Goal: Check status: Check status

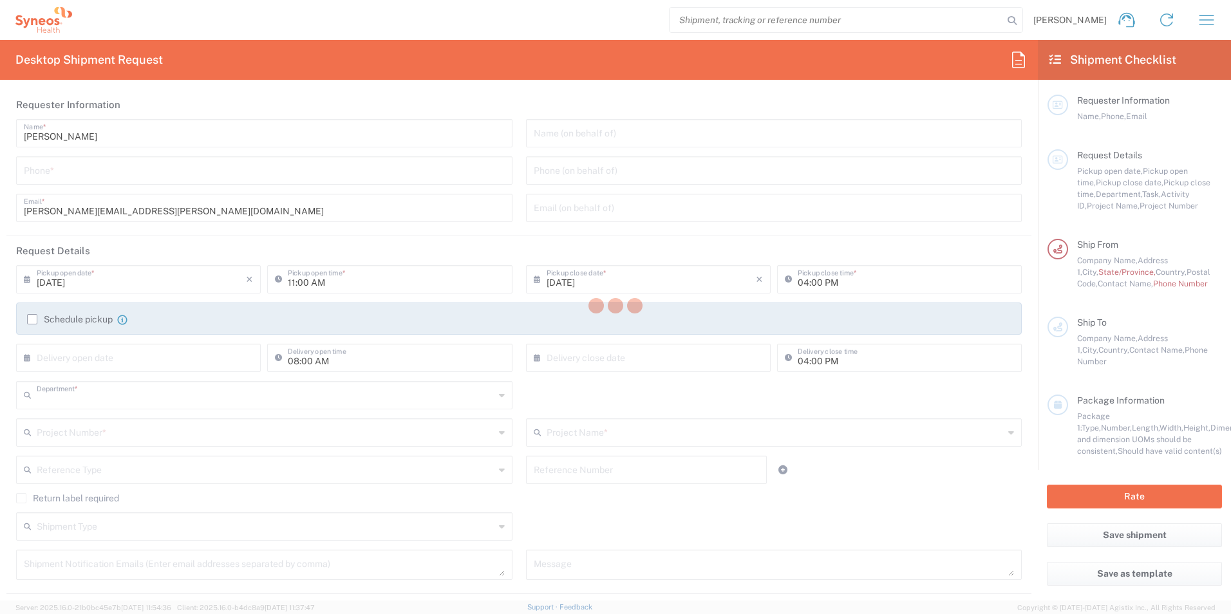
type input "8350"
type input "INC Research Clin Svcs Mexico"
type input "Mexico"
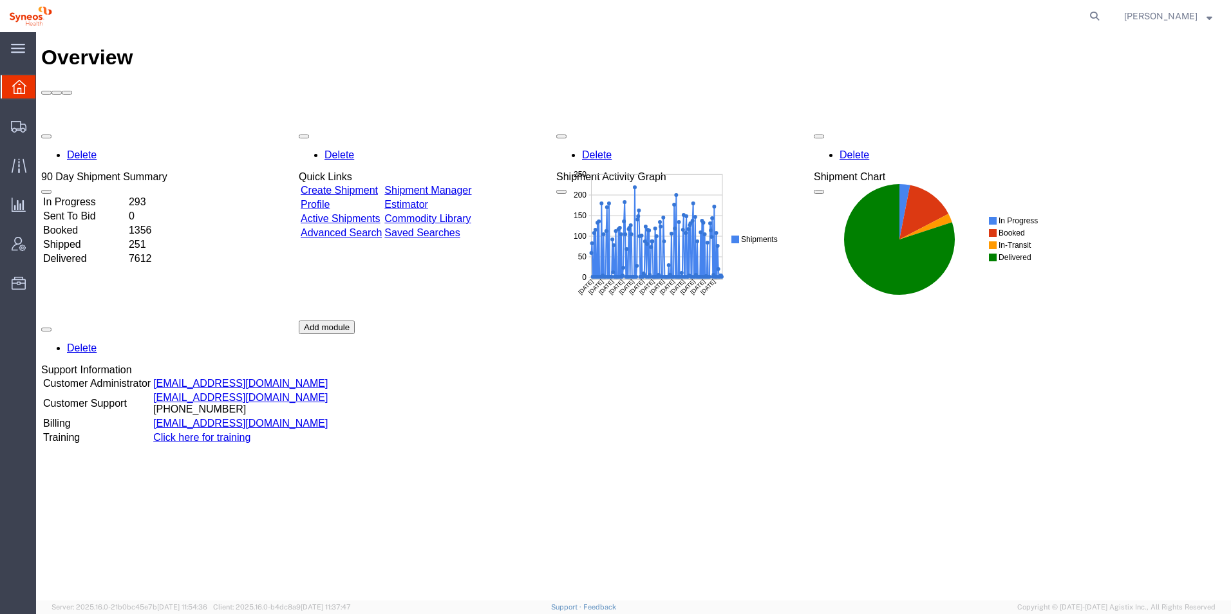
click at [91, 196] on td "In Progress" at bounding box center [84, 202] width 84 height 13
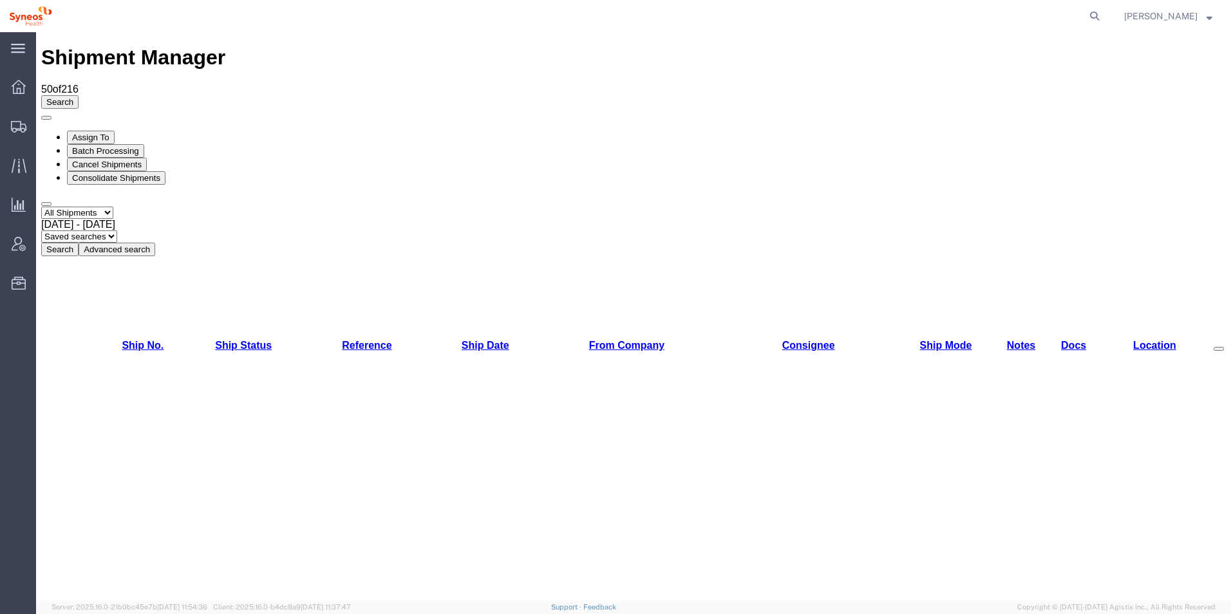
click at [79, 243] on button "Search" at bounding box center [59, 250] width 37 height 14
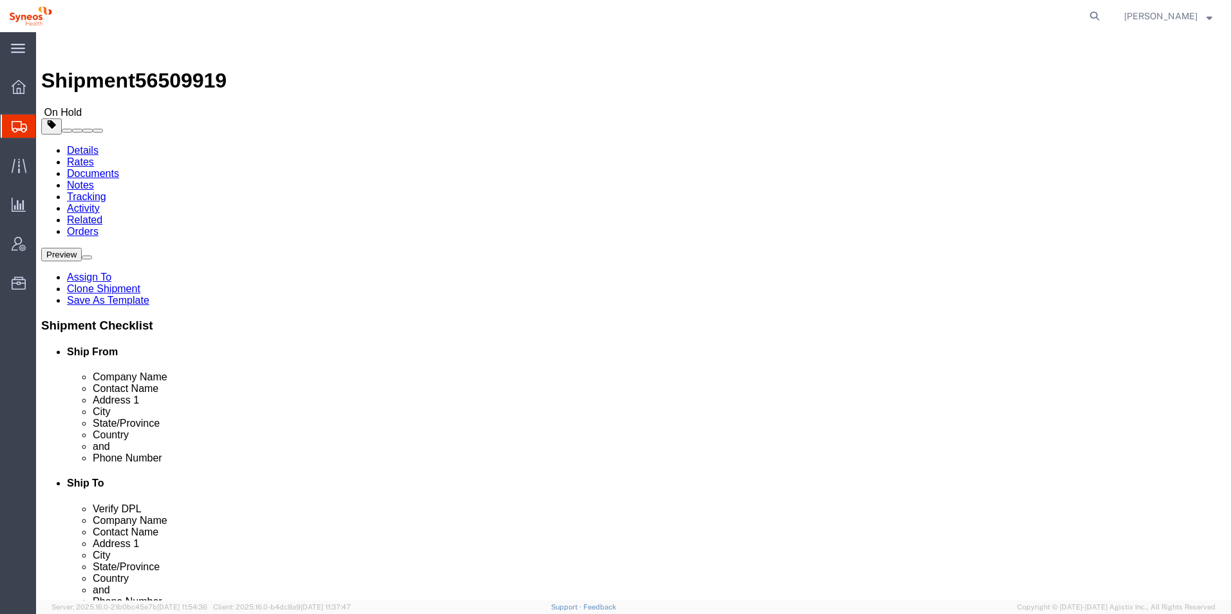
select select "48954"
select select
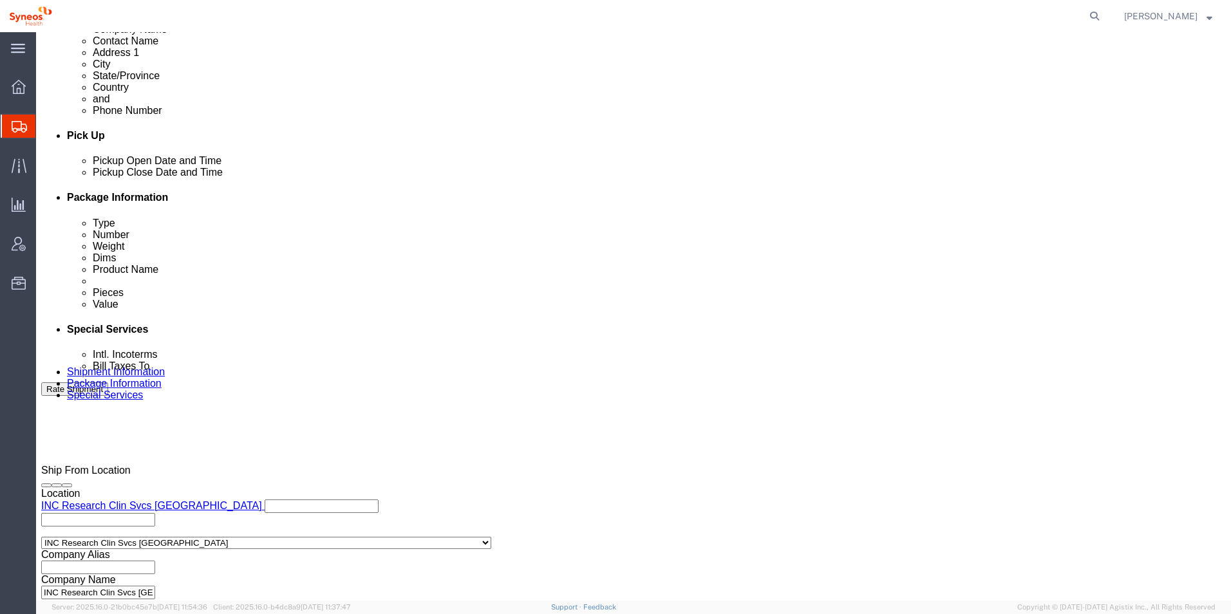
scroll to position [537, 0]
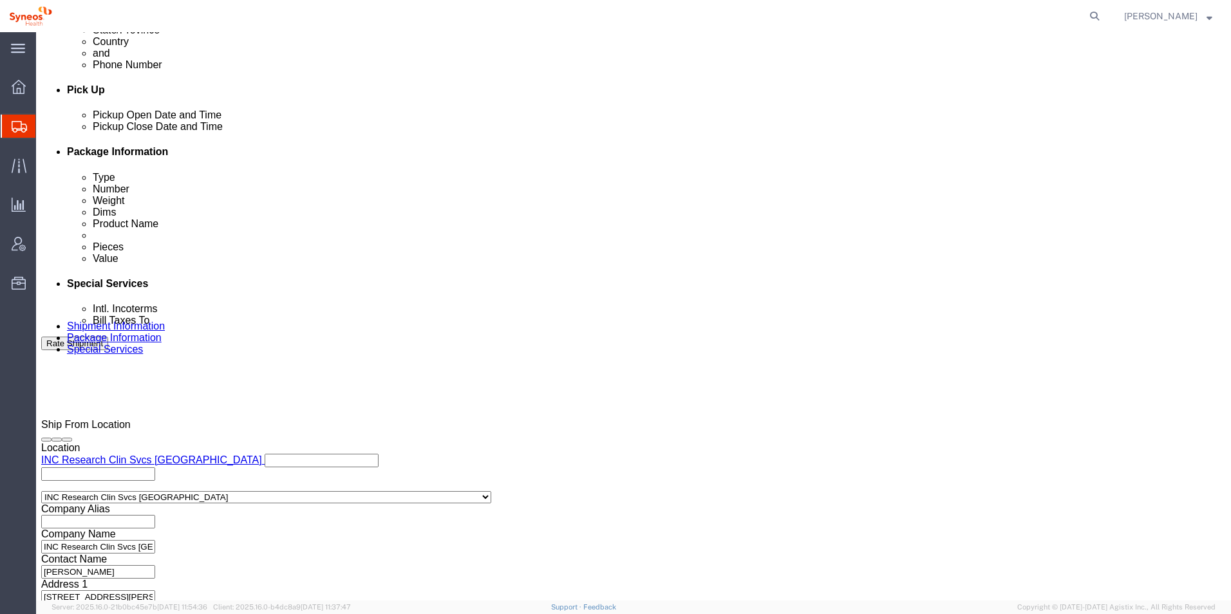
click button "Rate Shipment"
click div "Shipment Information Package Information Special Services"
click div
click button "Continue"
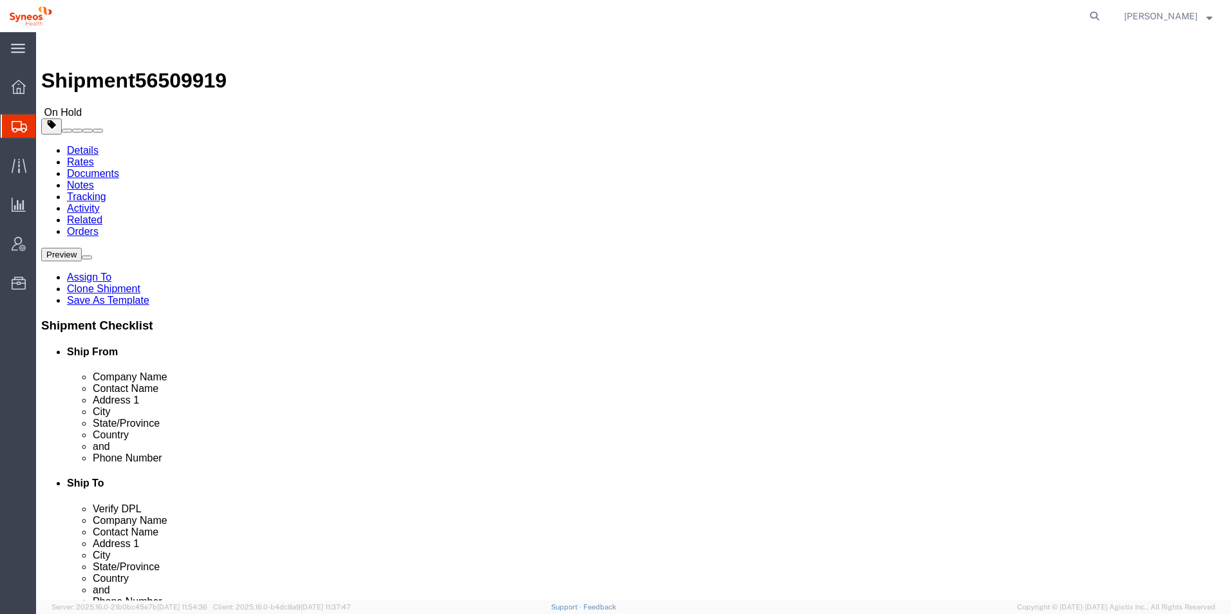
click button "Continue"
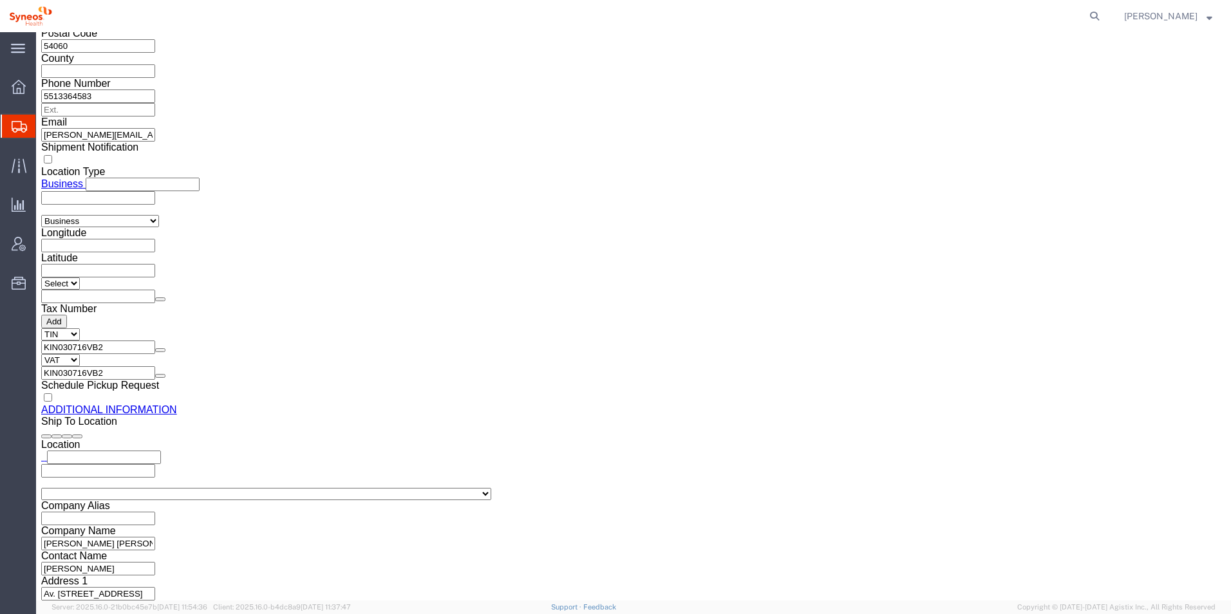
scroll to position [1288, 0]
click button "Rate Shipment"
click div
click img
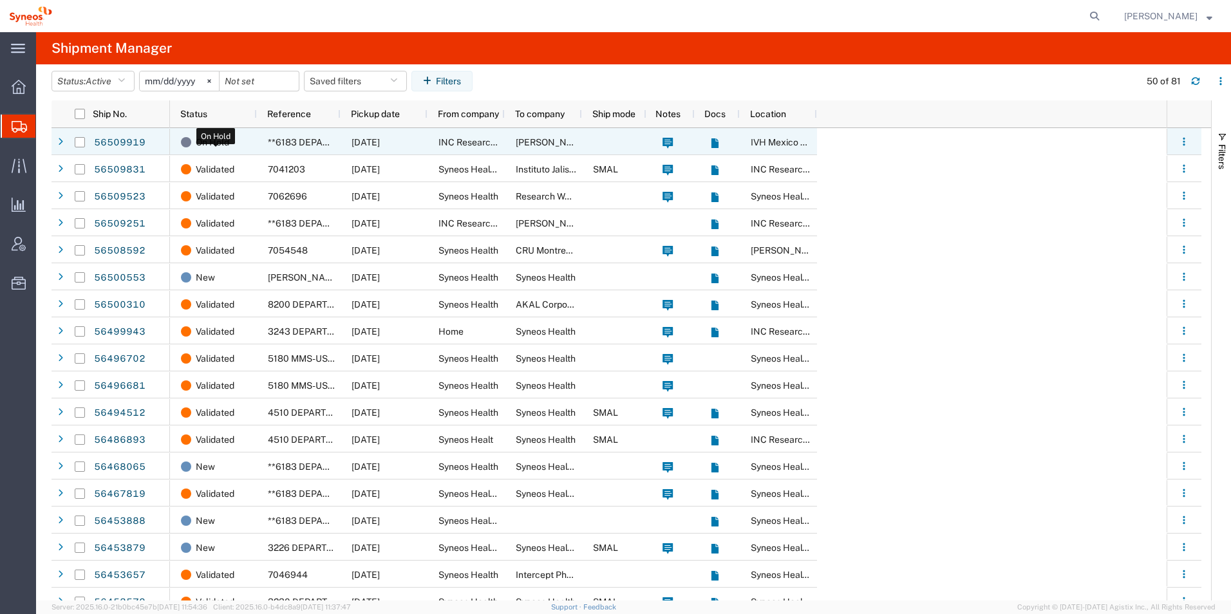
click at [204, 144] on span "On Hold" at bounding box center [212, 142] width 33 height 27
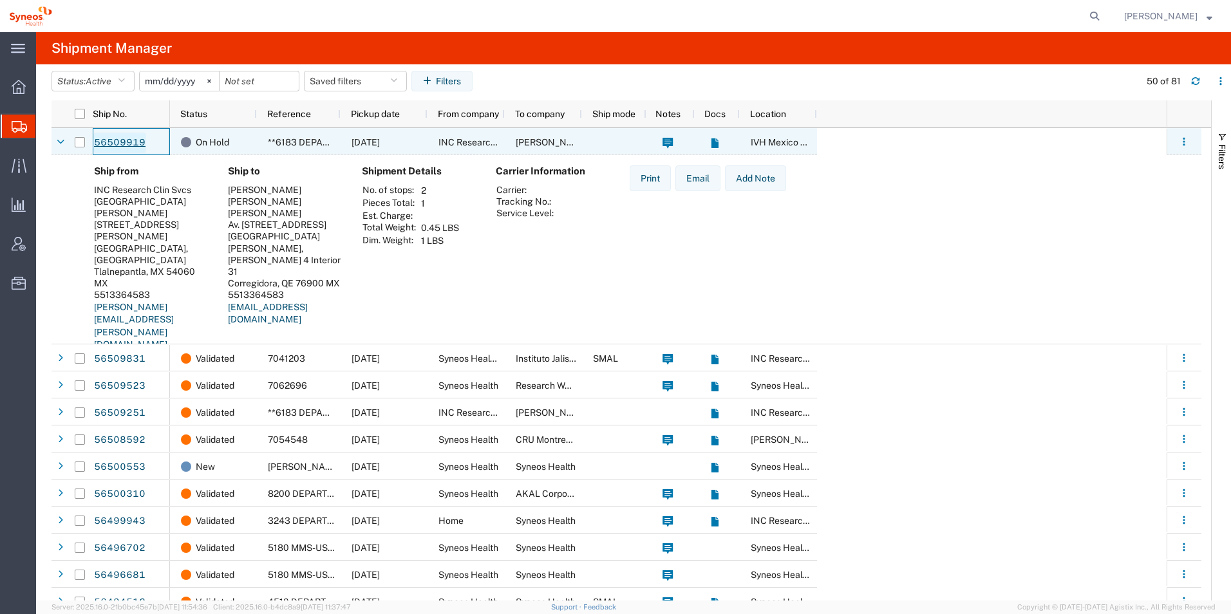
click at [130, 146] on link "56509919" at bounding box center [119, 143] width 53 height 21
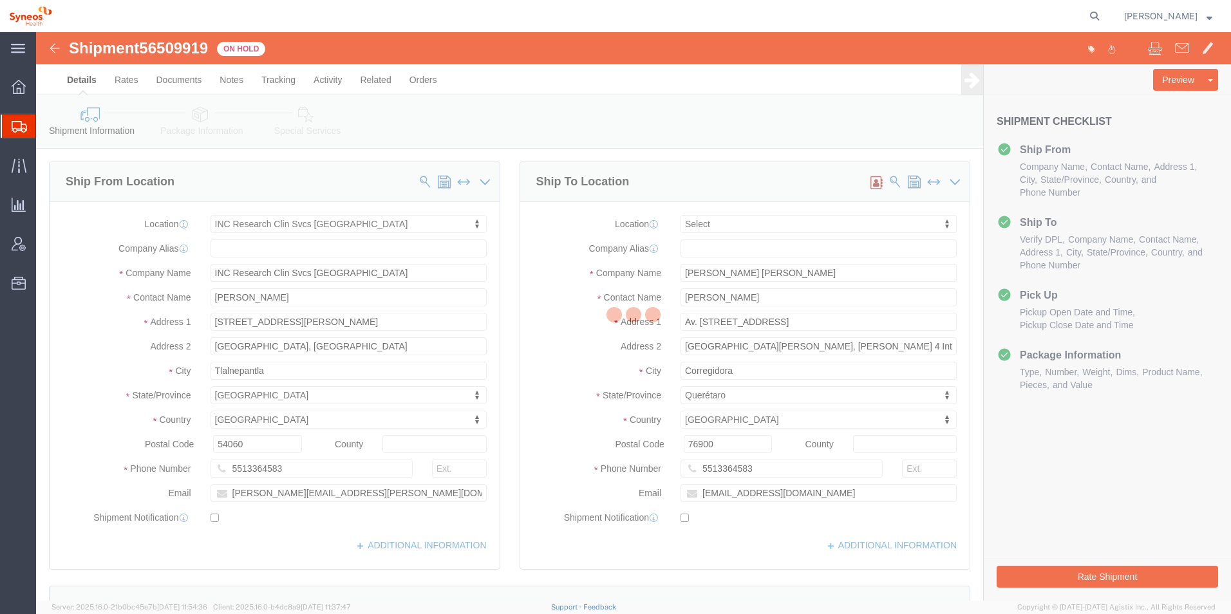
select select "48954"
select select
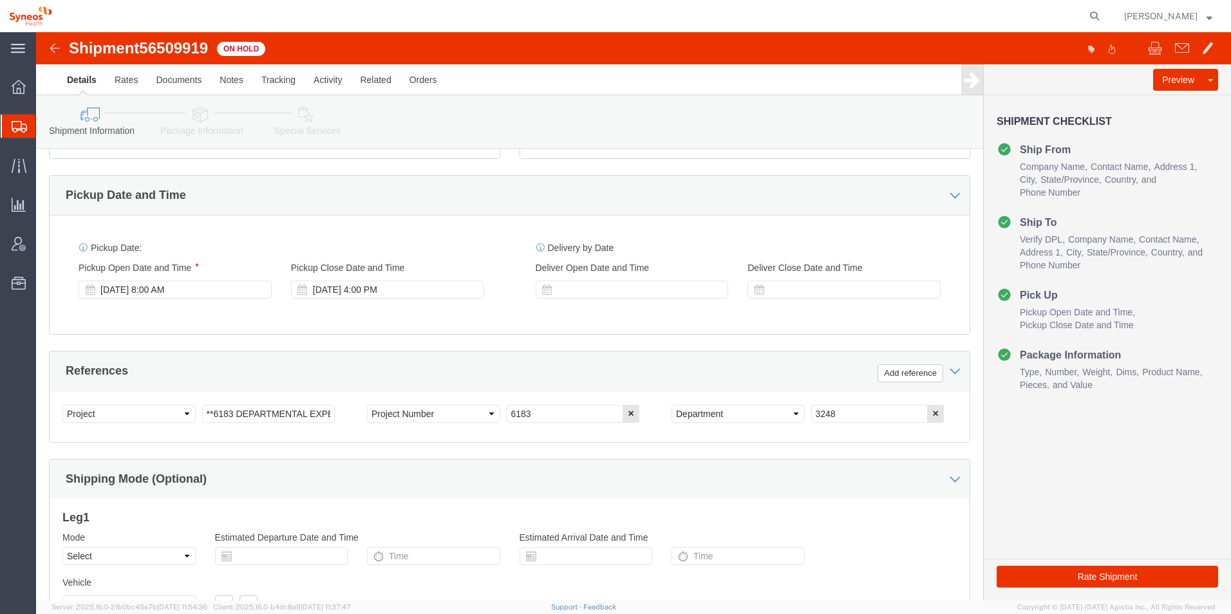
scroll to position [451, 0]
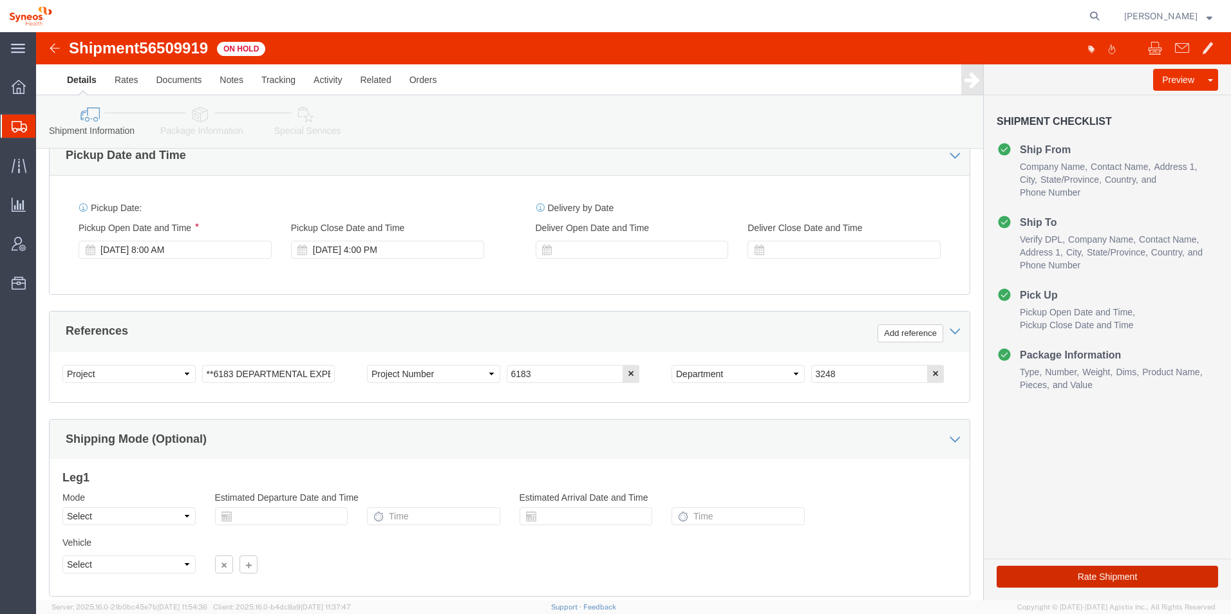
click button "Rate Shipment"
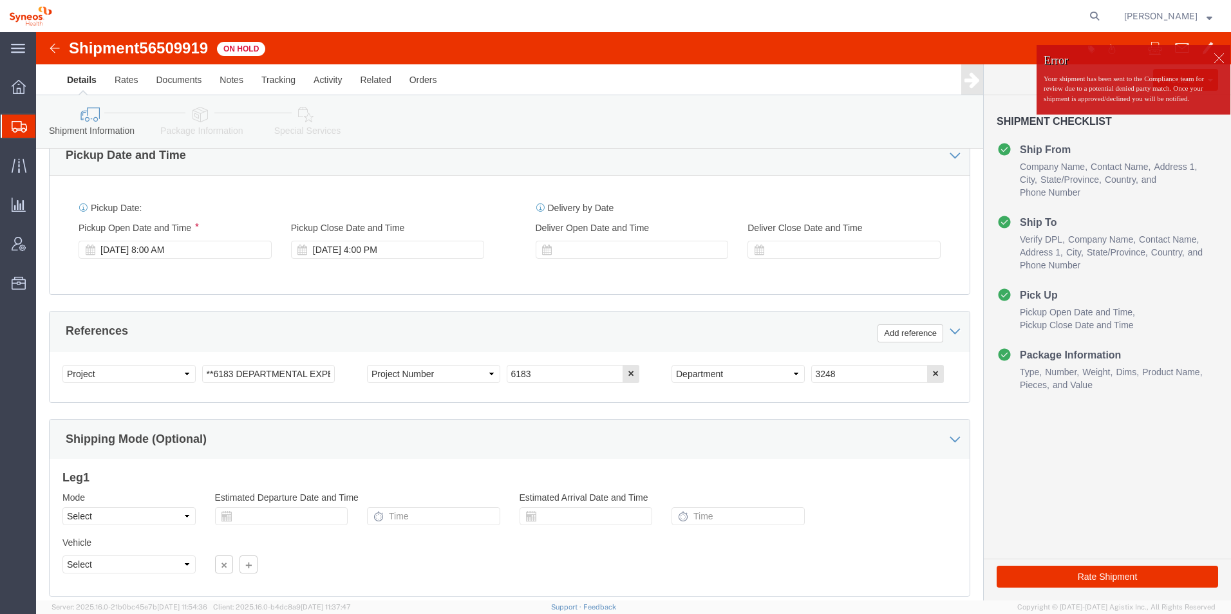
click div
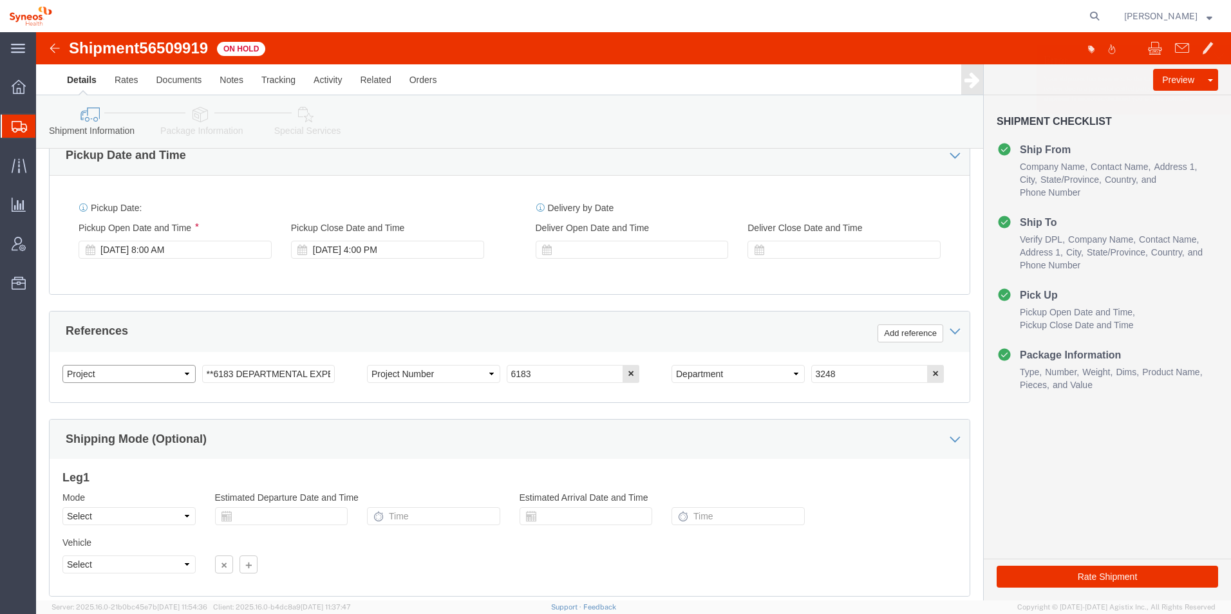
click select "Select Account Type Activity ID Airline Appointment Number ASN Batch Request # …"
click div "Ship From Location Location INC Research Clin Svcs [GEOGRAPHIC_DATA] My Profile…"
click button "Rate Shipment"
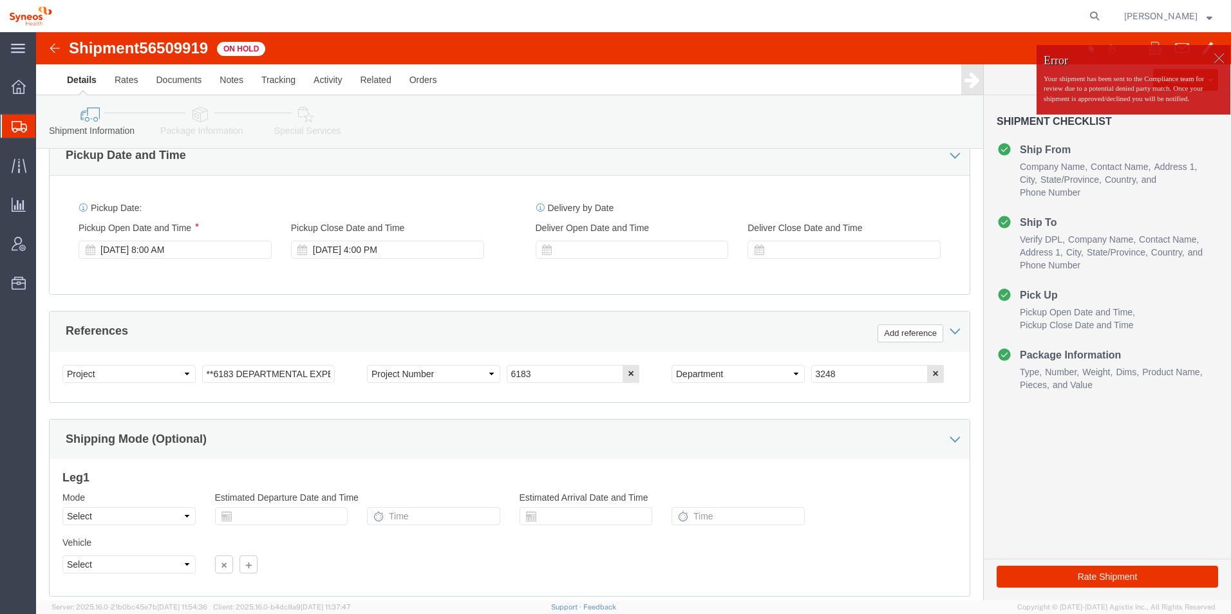
click div
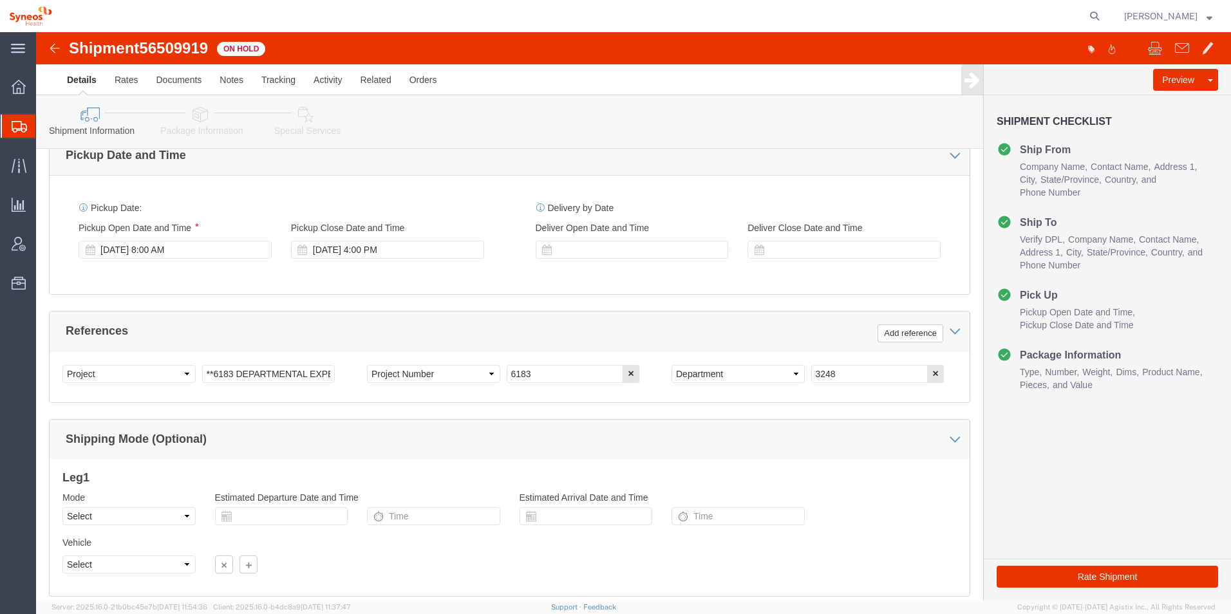
click img
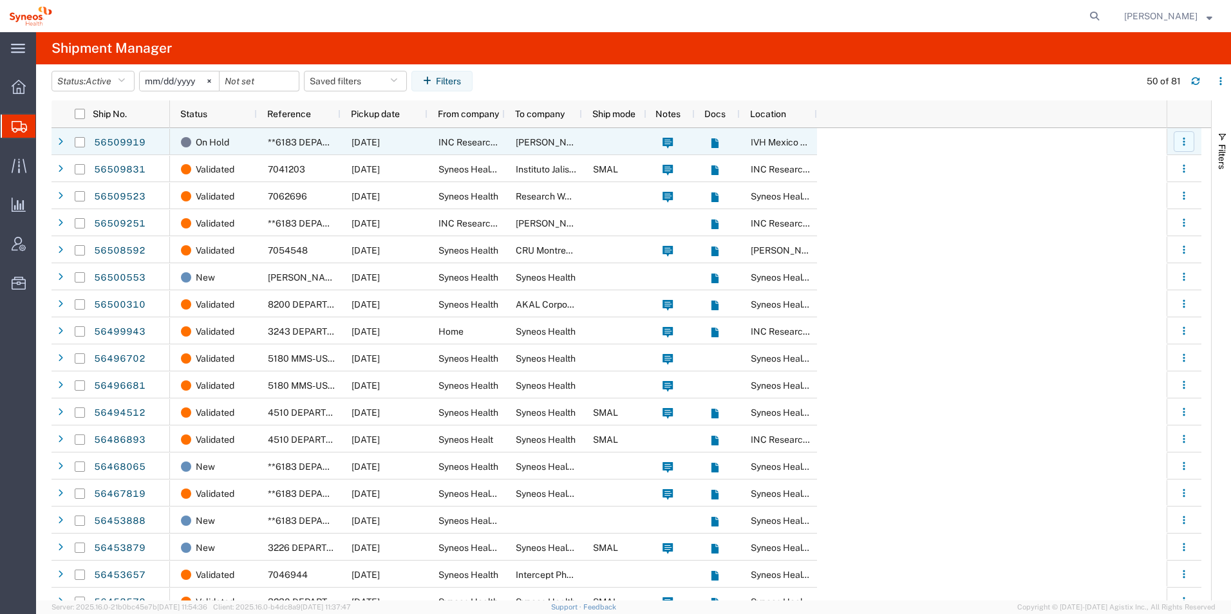
click at [1183, 145] on icon "button" at bounding box center [1183, 141] width 9 height 9
click at [302, 144] on span "**6183 DEPARTMENTAL EXPENSE" at bounding box center [341, 142] width 147 height 10
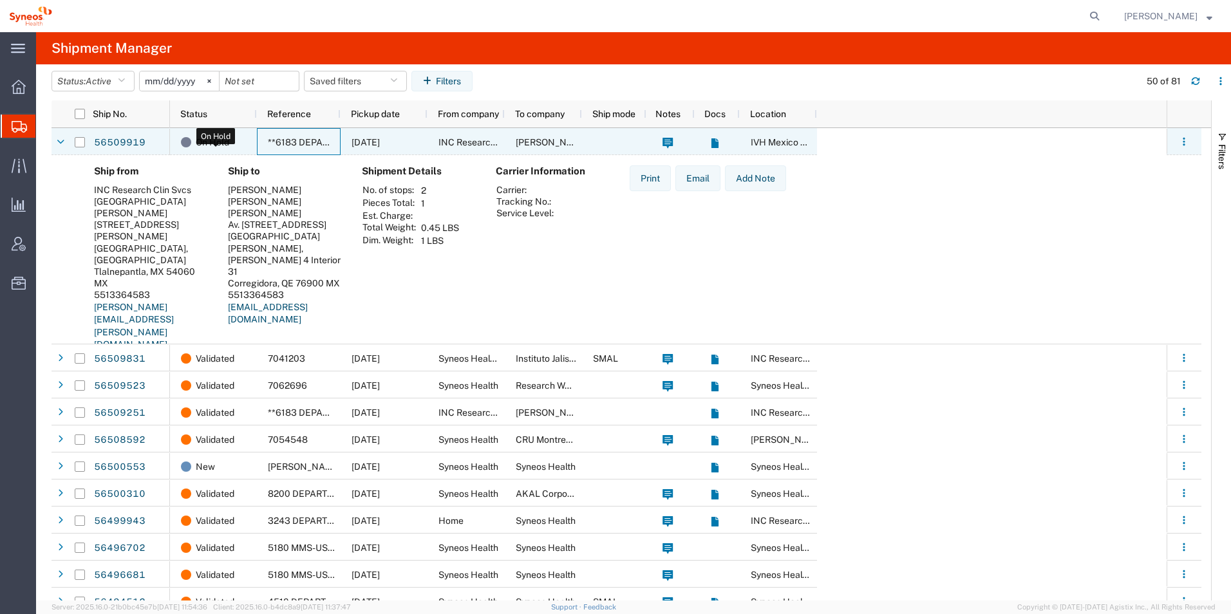
click at [210, 147] on span "On Hold" at bounding box center [212, 142] width 33 height 27
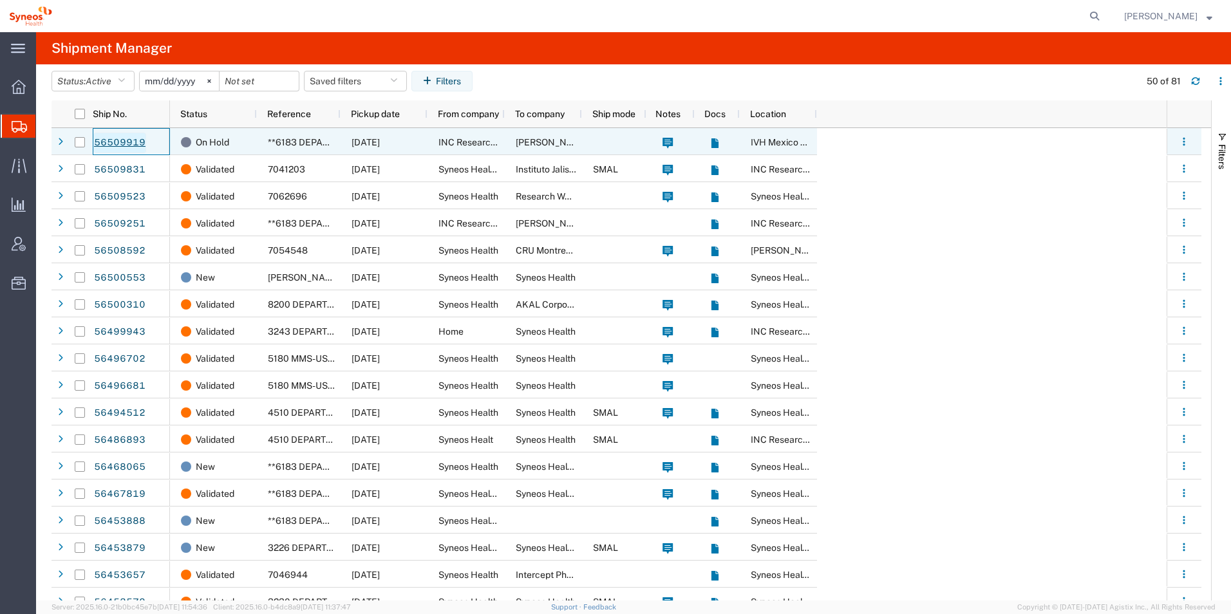
click at [135, 146] on link "56509919" at bounding box center [119, 143] width 53 height 21
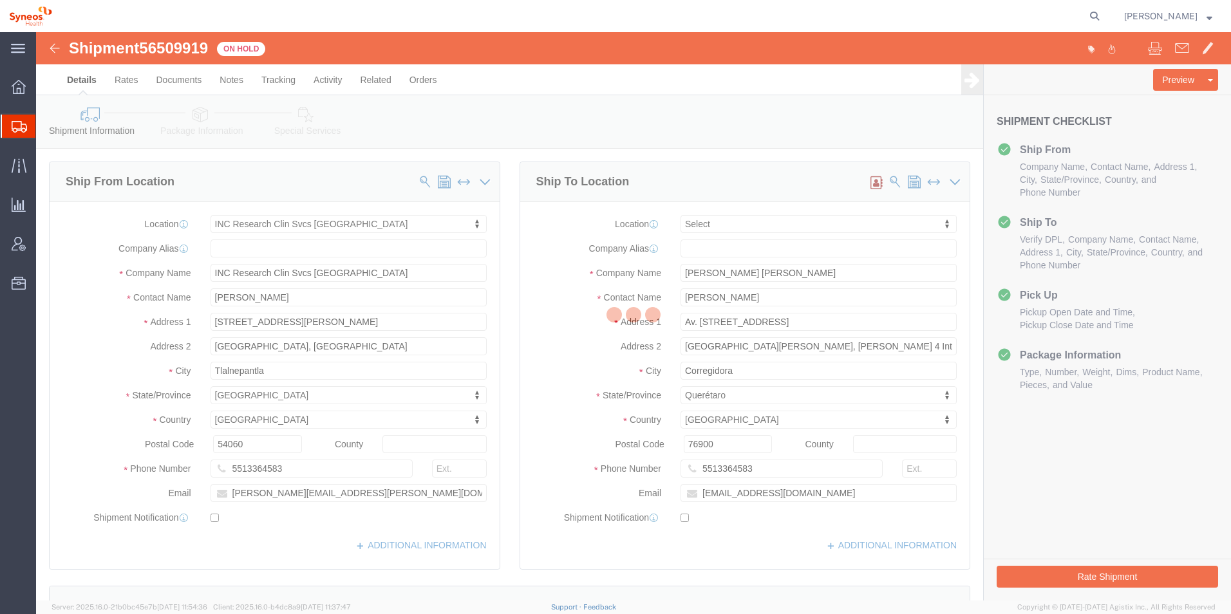
select select "48954"
select select
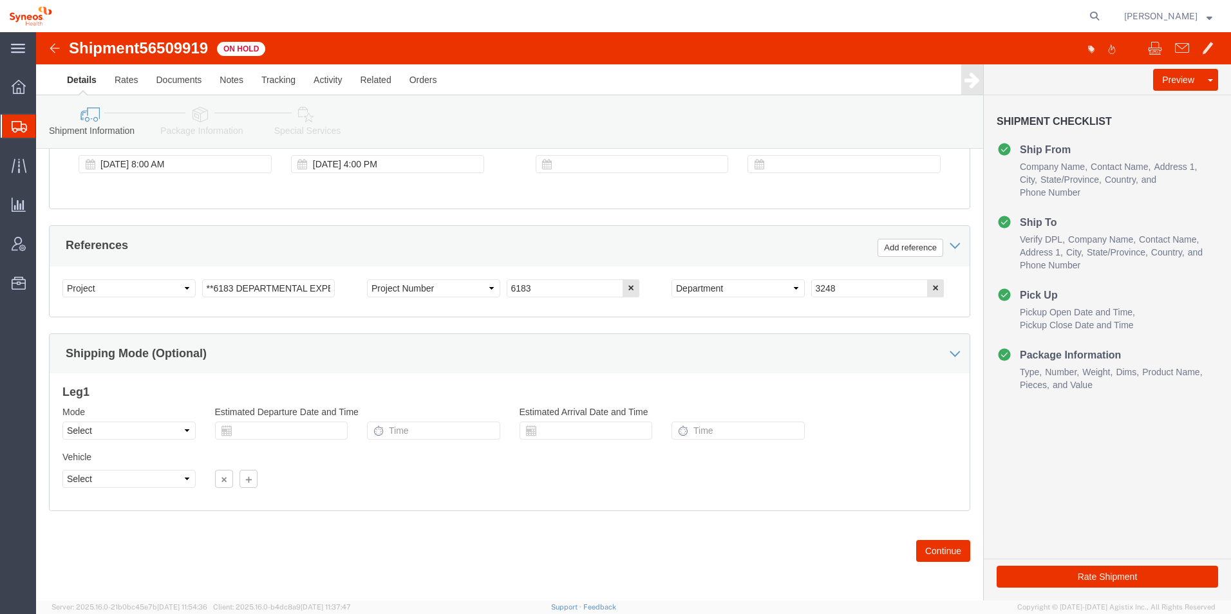
scroll to position [537, 0]
drag, startPoint x: 109, startPoint y: 15, endPoint x: 174, endPoint y: 17, distance: 65.7
click span "56509919"
copy span "56509919"
